Goal: Information Seeking & Learning: Learn about a topic

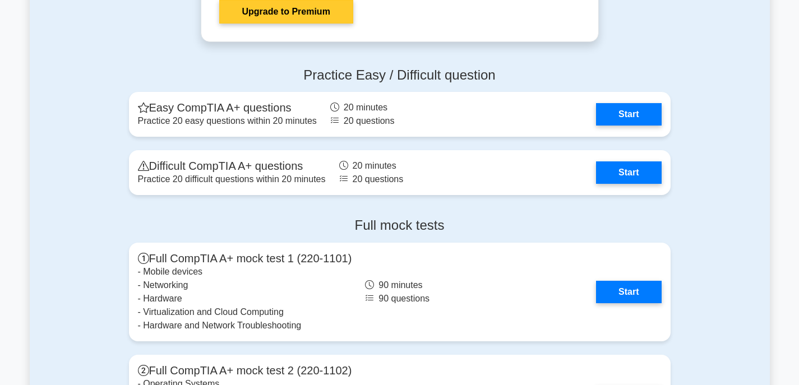
scroll to position [2186, 0]
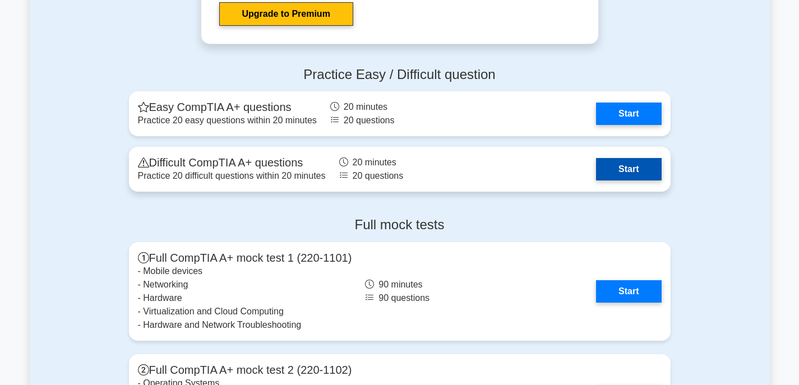
click at [617, 165] on link "Start" at bounding box center [628, 169] width 65 height 22
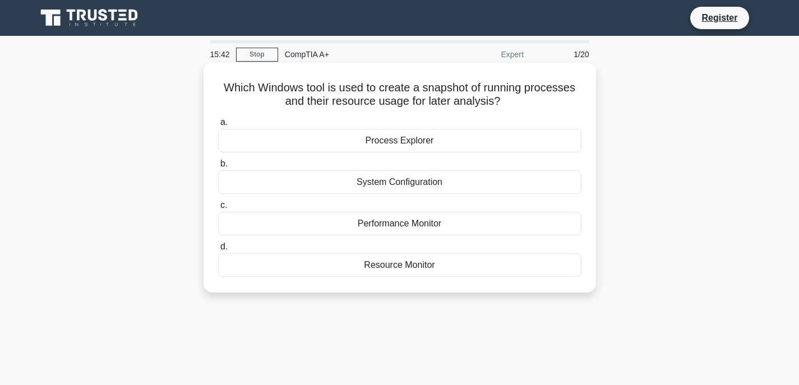
click at [423, 264] on div "Resource Monitor" at bounding box center [399, 265] width 363 height 24
click at [218, 251] on input "d. Resource Monitor" at bounding box center [218, 246] width 0 height 7
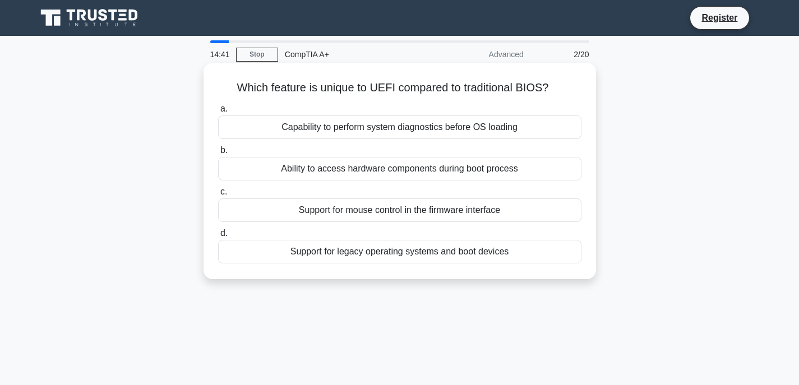
click at [389, 207] on div "Support for mouse control in the firmware interface" at bounding box center [399, 210] width 363 height 24
click at [218, 196] on input "c. Support for mouse control in the firmware interface" at bounding box center [218, 191] width 0 height 7
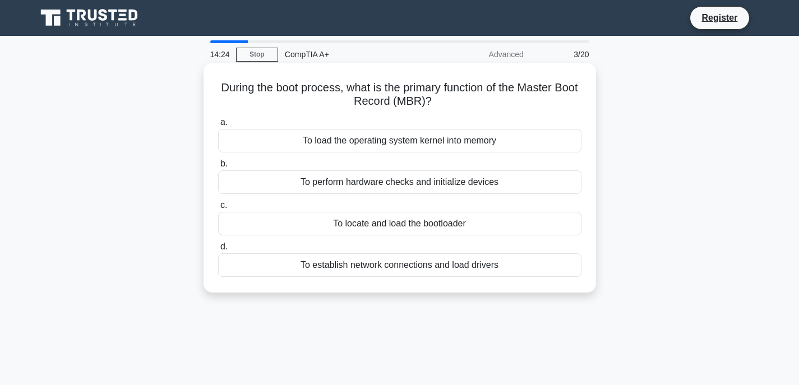
click at [440, 226] on div "To locate and load the bootloader" at bounding box center [399, 224] width 363 height 24
click at [218, 209] on input "c. To locate and load the bootloader" at bounding box center [218, 205] width 0 height 7
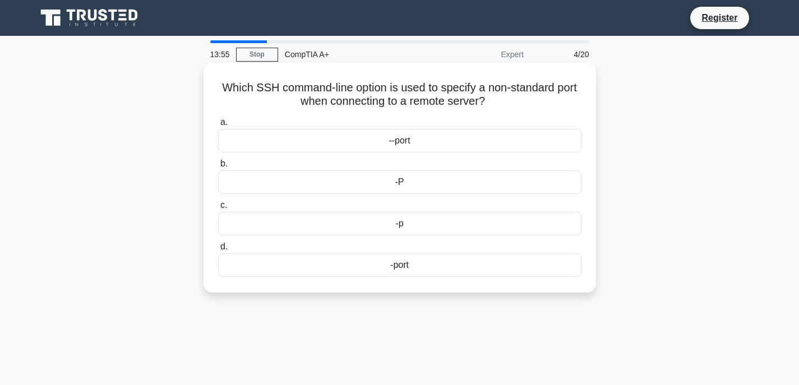
click at [413, 221] on div "-p" at bounding box center [399, 224] width 363 height 24
click at [218, 209] on input "c. -p" at bounding box center [218, 205] width 0 height 7
